Goal: Obtain resource: Download file/media

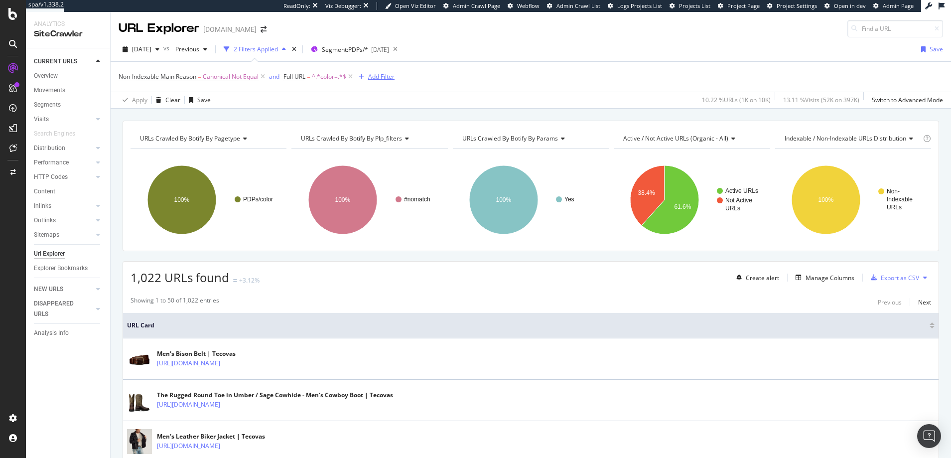
click at [386, 76] on div "Add Filter" at bounding box center [381, 76] width 26 height 8
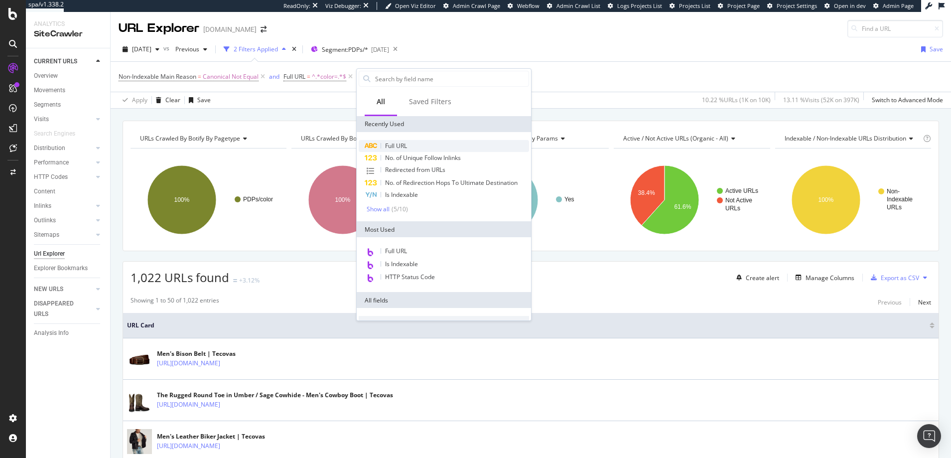
click at [396, 145] on span "Full URL" at bounding box center [396, 146] width 22 height 8
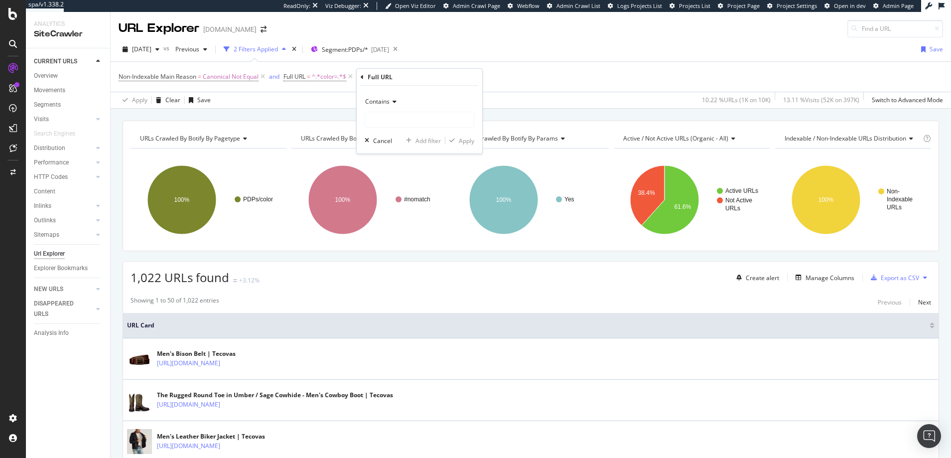
click at [394, 100] on icon at bounding box center [393, 102] width 7 height 6
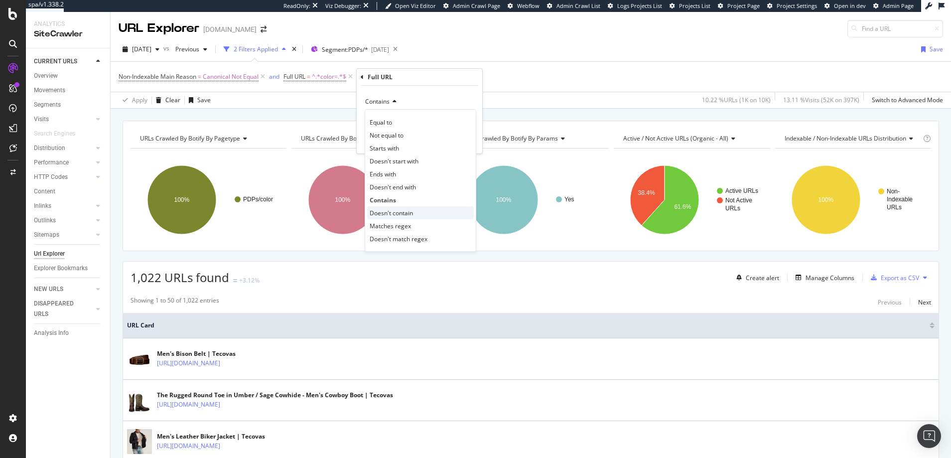
click at [383, 212] on span "Doesn't contain" at bounding box center [391, 213] width 43 height 8
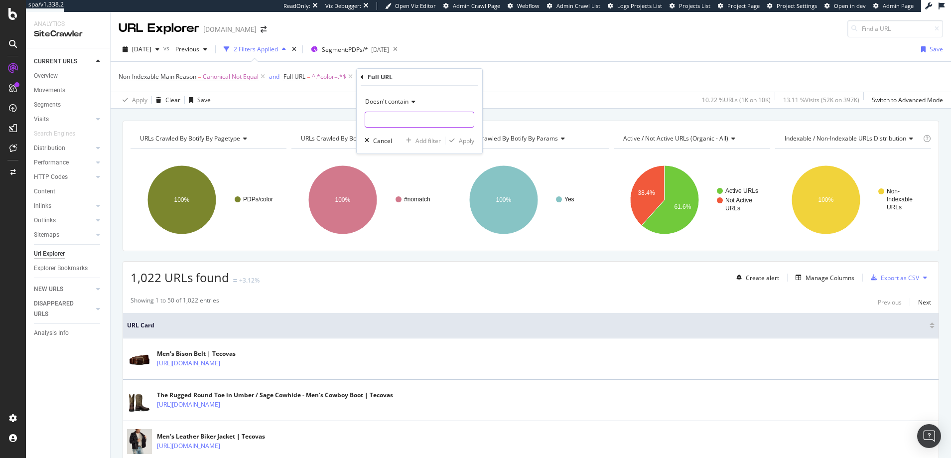
click at [393, 118] on input "text" at bounding box center [419, 120] width 109 height 16
type input "boots"
click at [467, 141] on div "Apply" at bounding box center [466, 141] width 15 height 8
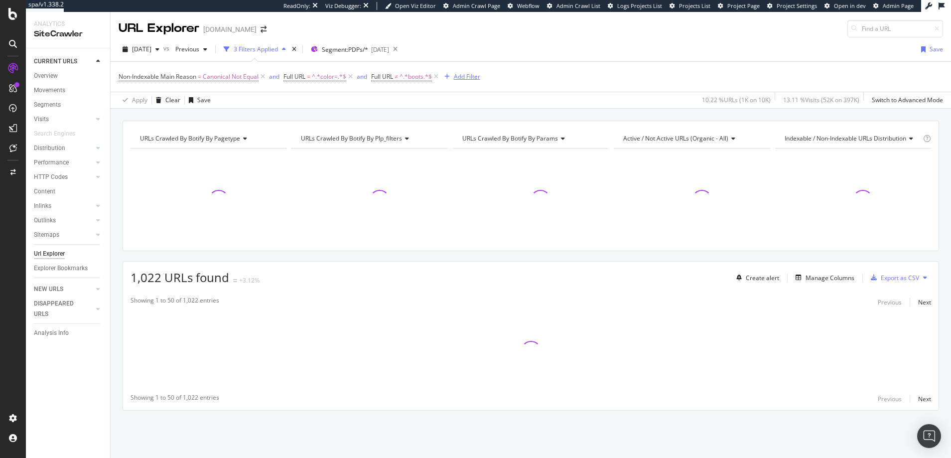
click at [467, 78] on div "Add Filter" at bounding box center [467, 76] width 26 height 8
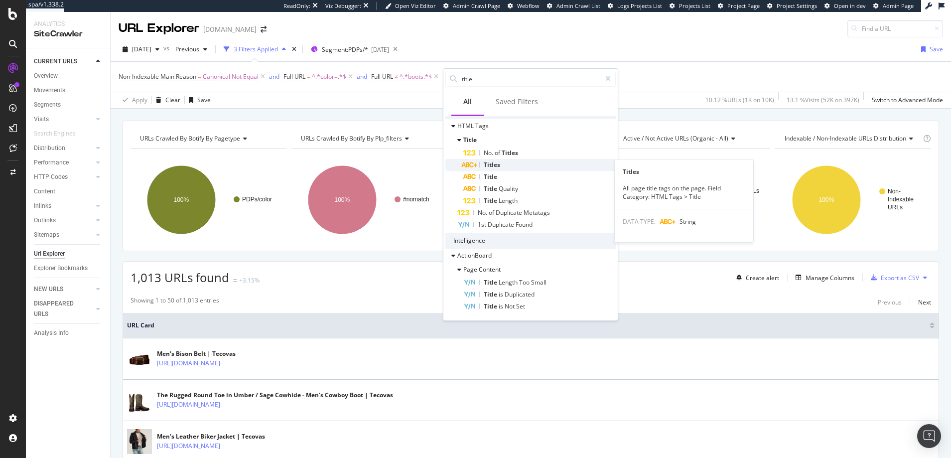
scroll to position [34, 0]
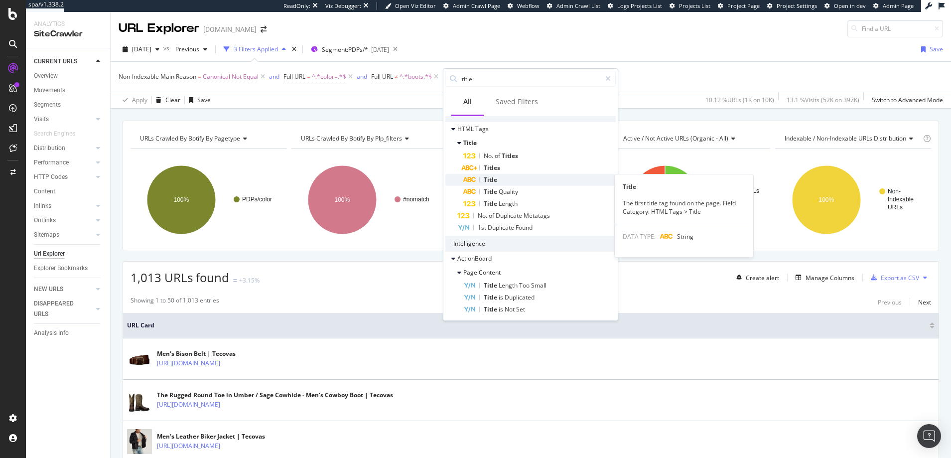
type input "title"
click at [490, 179] on span "Title" at bounding box center [490, 179] width 13 height 8
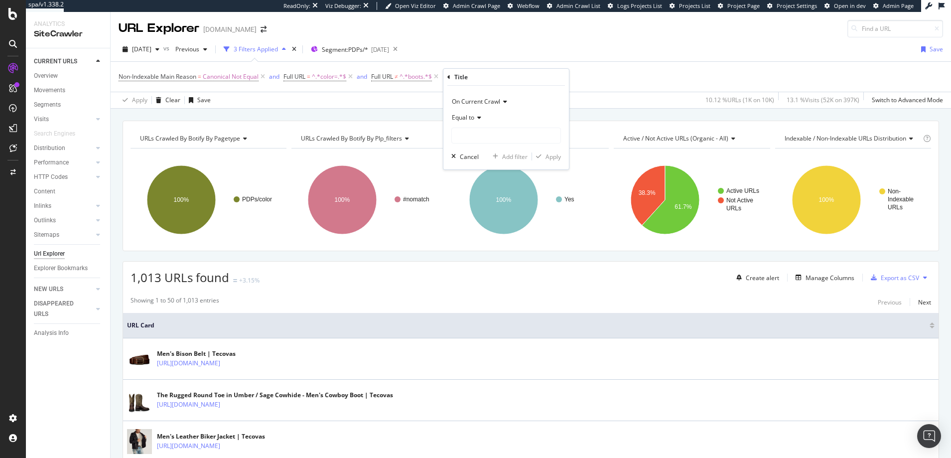
click at [474, 116] on span "Equal to" at bounding box center [463, 117] width 22 height 8
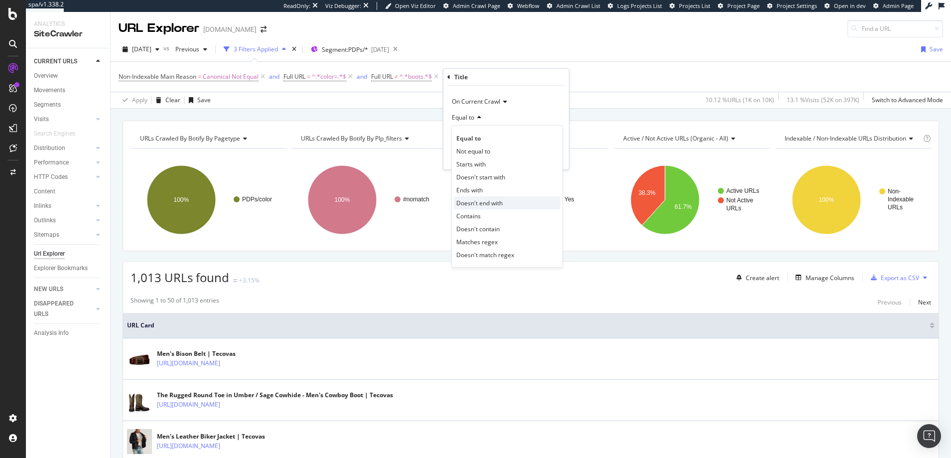
click at [474, 202] on span "Doesn't end with" at bounding box center [479, 203] width 46 height 8
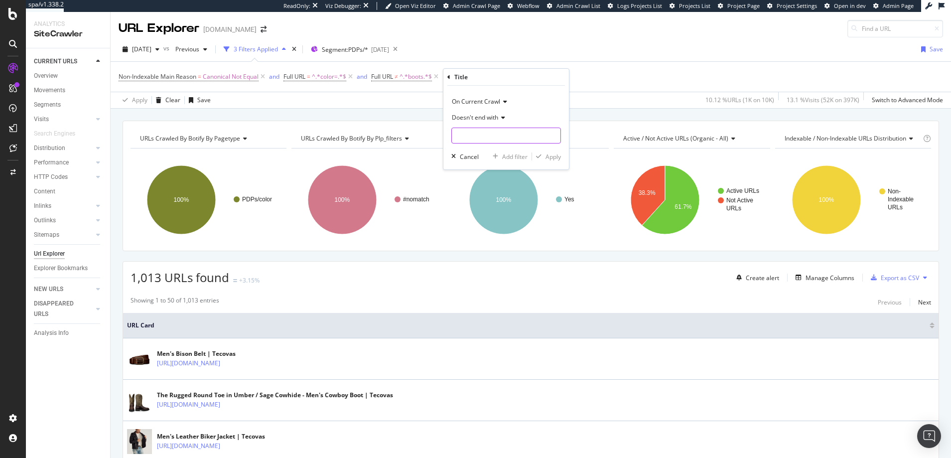
click at [467, 135] on input "text" at bounding box center [506, 136] width 109 height 16
type input "Boots"
click at [552, 157] on div "Apply" at bounding box center [553, 156] width 15 height 8
click at [886, 279] on div "Export as CSV" at bounding box center [900, 278] width 38 height 8
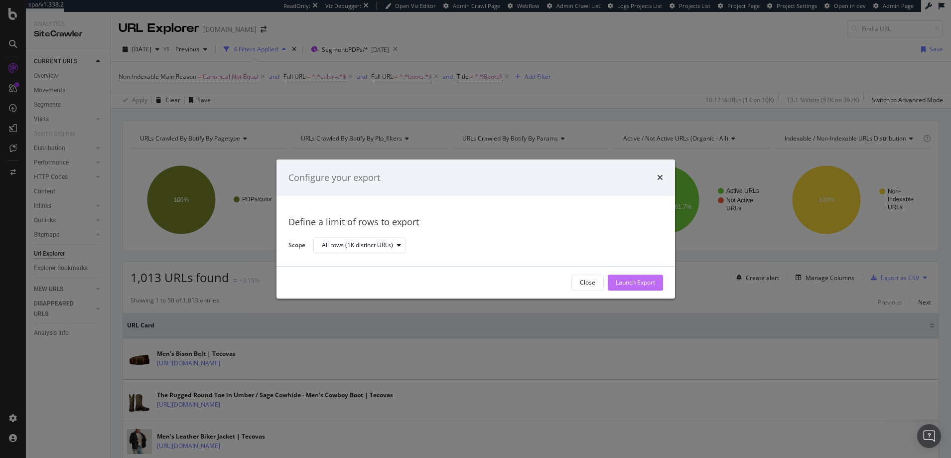
click at [633, 280] on div "Launch Export" at bounding box center [635, 283] width 39 height 8
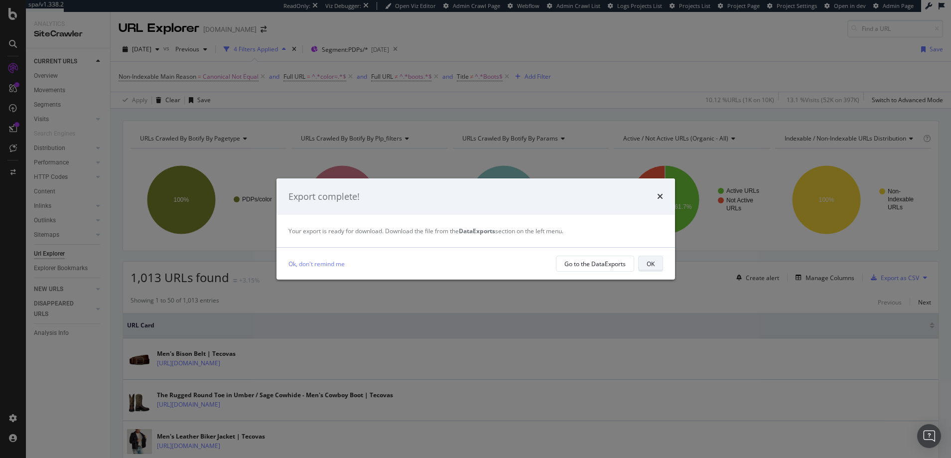
click at [654, 261] on button "OK" at bounding box center [650, 264] width 25 height 16
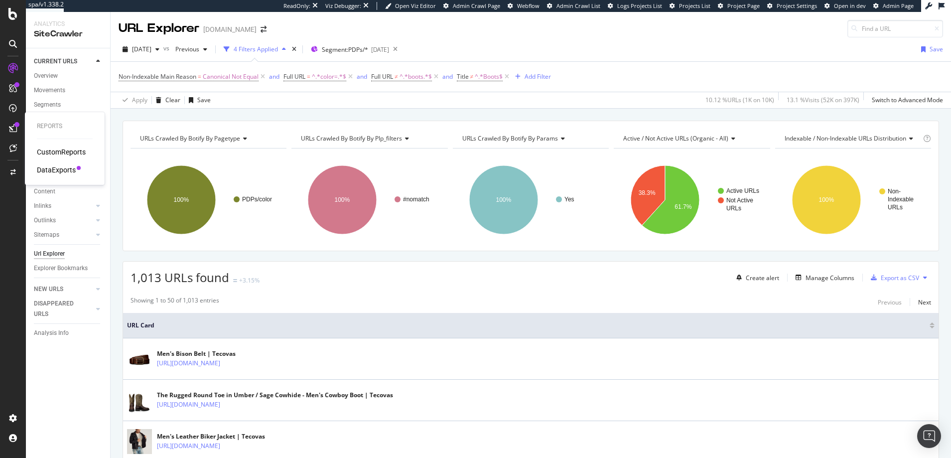
click at [50, 126] on div "Reports" at bounding box center [65, 126] width 56 height 8
click at [52, 171] on div "DataExports" at bounding box center [56, 170] width 39 height 10
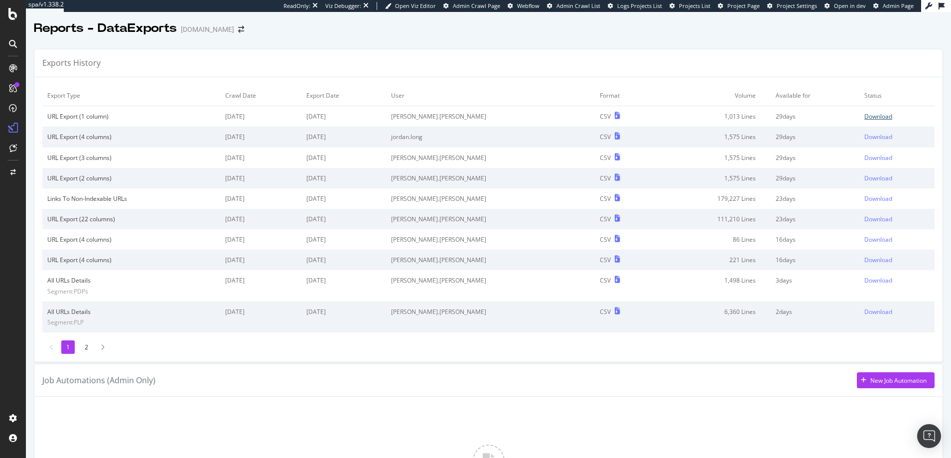
click at [864, 116] on div "Download" at bounding box center [878, 116] width 28 height 8
